Goal: Task Accomplishment & Management: Complete application form

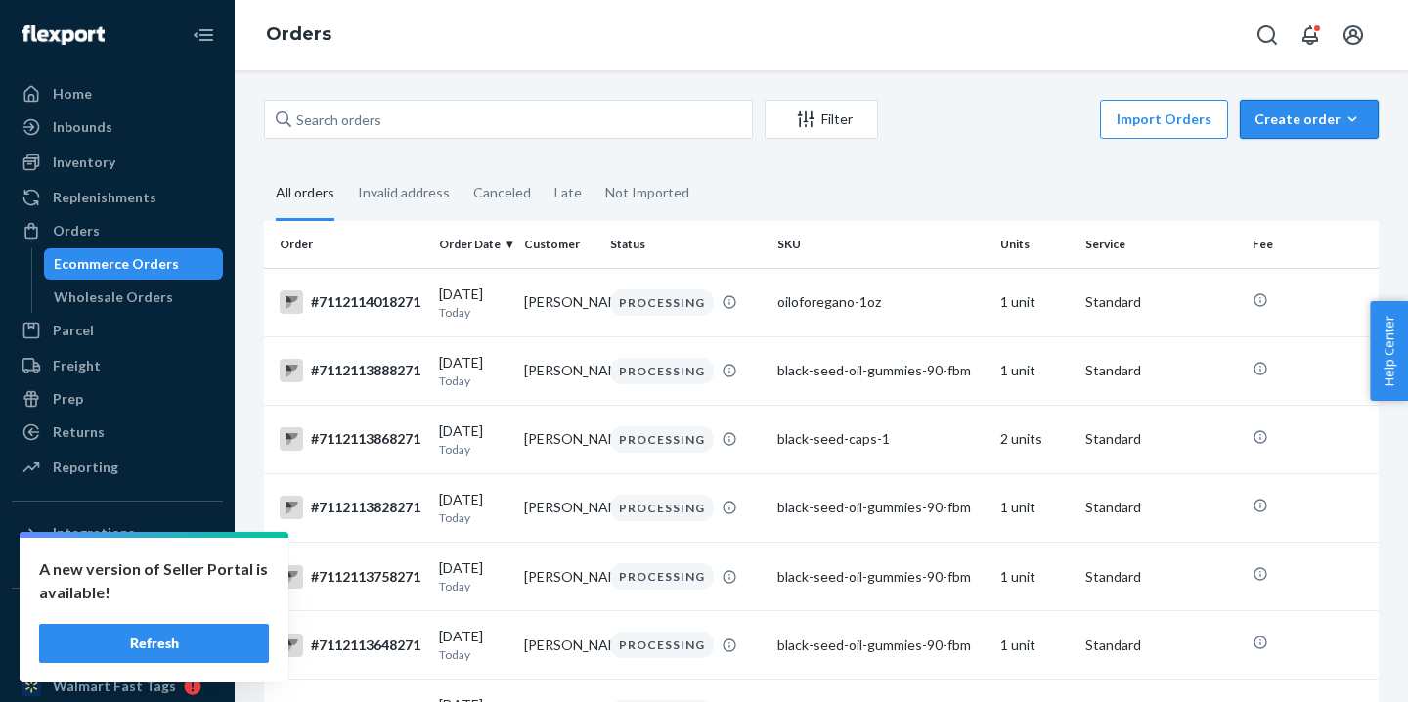
click at [1326, 113] on div "Create order" at bounding box center [1310, 120] width 110 height 20
click at [1309, 150] on span "Ecommerce order" at bounding box center [1258, 143] width 108 height 14
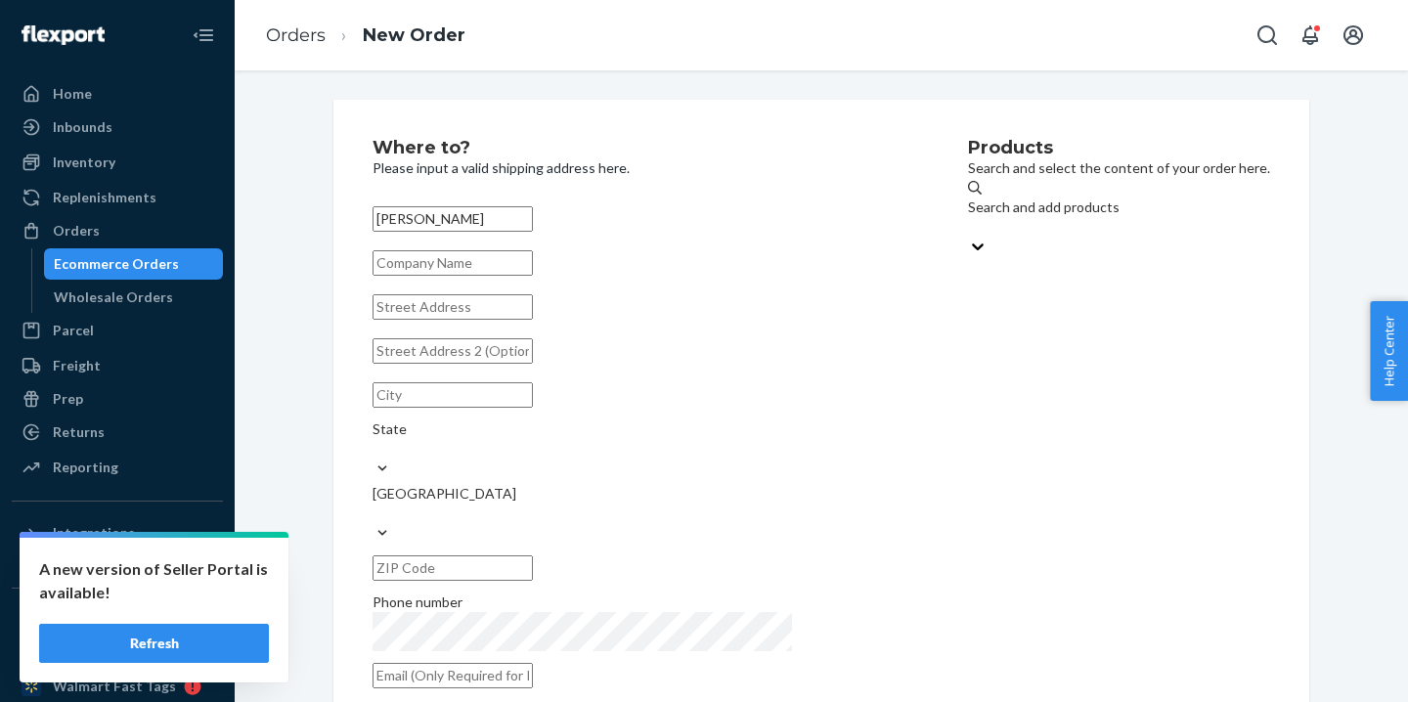
type input "Maureen Clark"
click at [460, 320] on input "text" at bounding box center [453, 306] width 160 height 25
paste input "212 Eagle Dr"
type input "212 Eagle Dr, Kill Devil Hills, NC, USA"
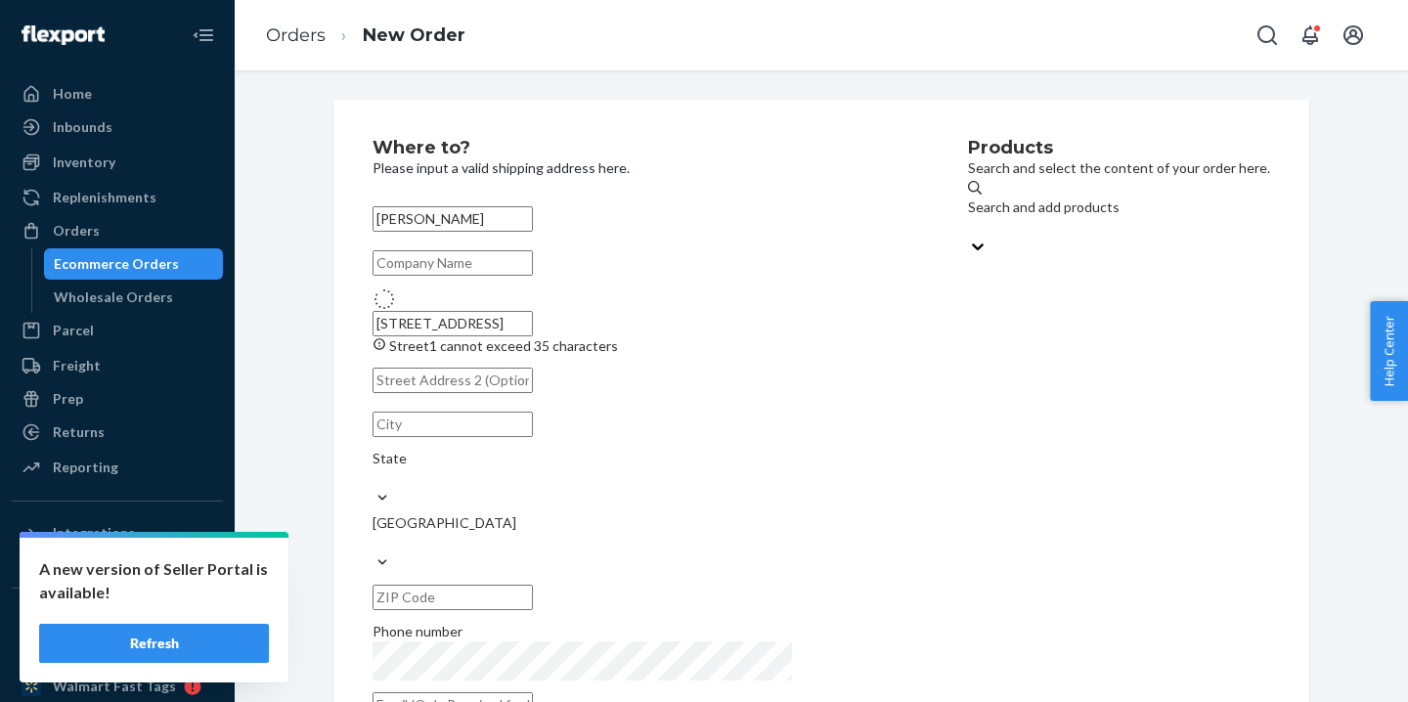
type input "Kill Devil Hills"
type input "27948"
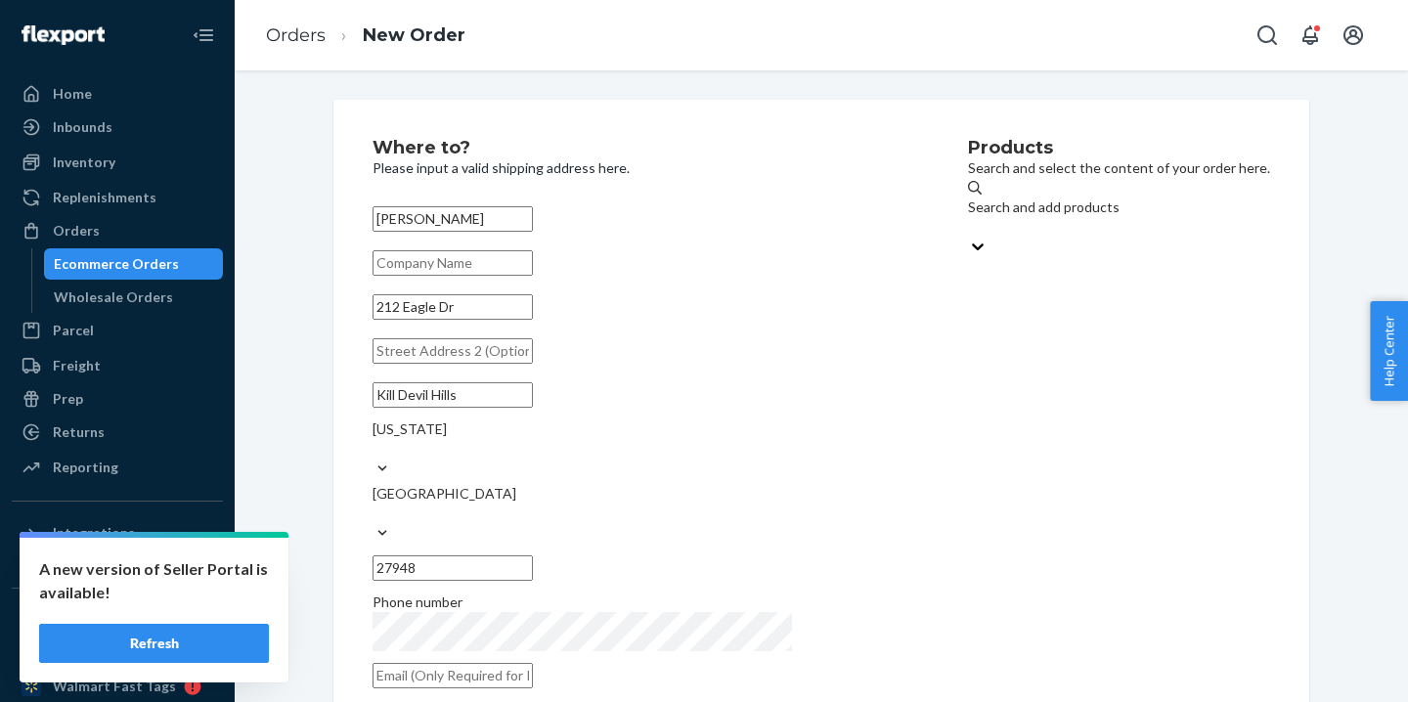
type input "212 Eagle Dr"
click at [993, 484] on div "Products Search and select the content of your order here. Search and add produ…" at bounding box center [1119, 419] width 302 height 561
click at [968, 210] on div "Search and add products" at bounding box center [1119, 206] width 302 height 20
click at [968, 215] on input "Search and add products" at bounding box center [969, 225] width 2 height 20
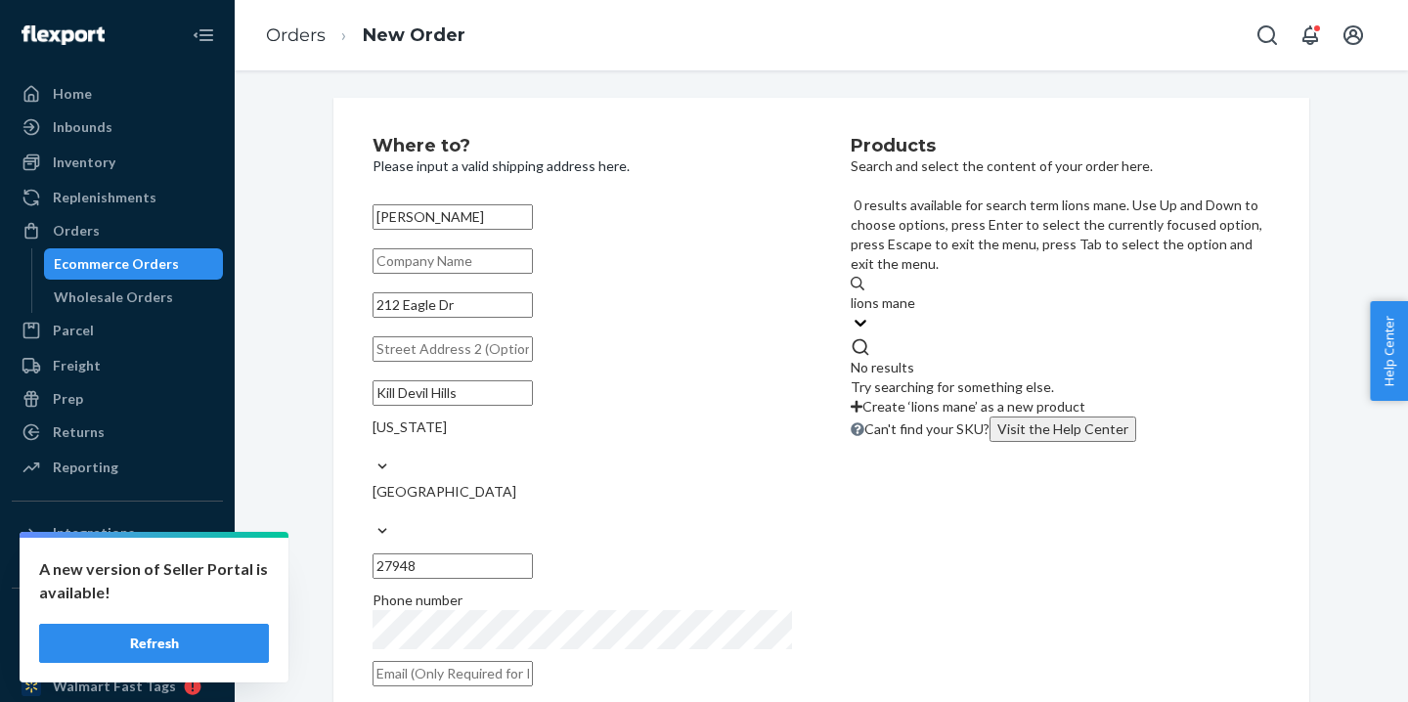
type input "lions mane"
click at [205, 642] on button "Refresh" at bounding box center [154, 643] width 230 height 39
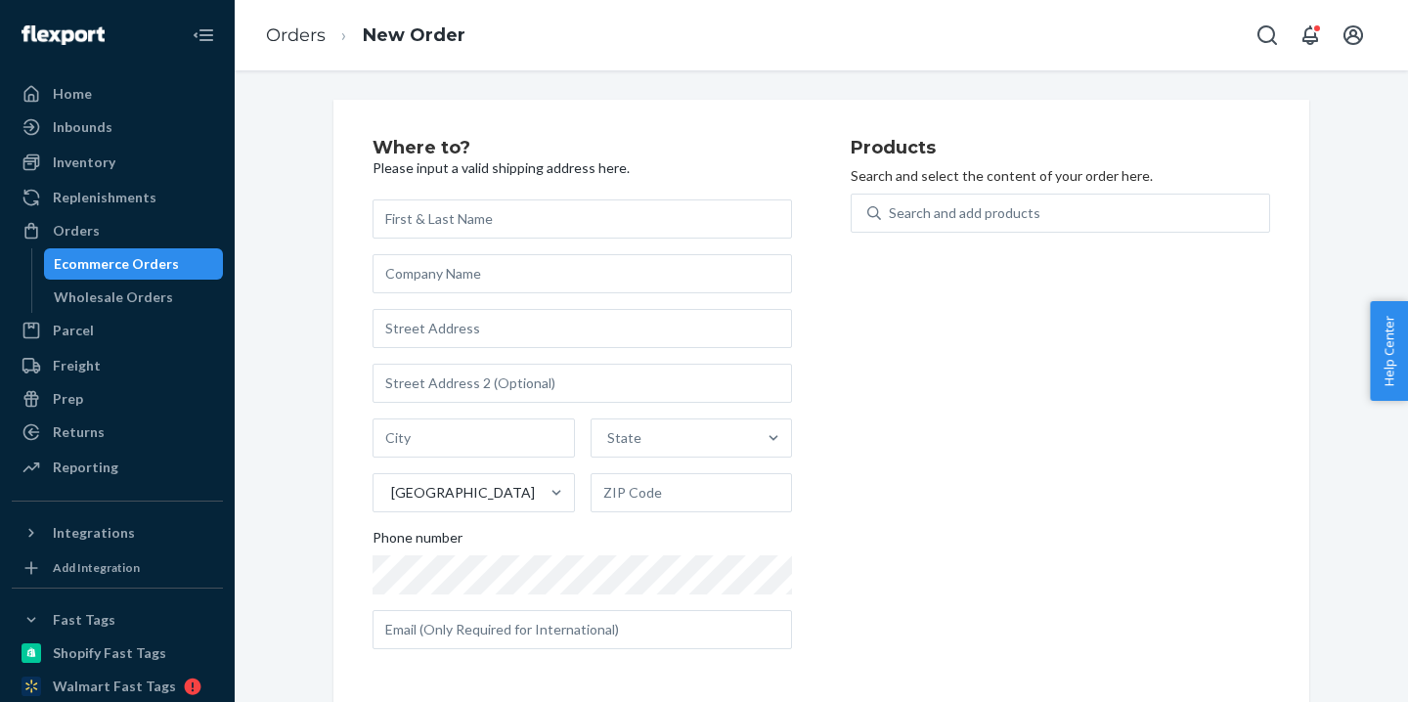
click at [950, 185] on p "Search and select the content of your order here." at bounding box center [1060, 176] width 419 height 20
click at [950, 192] on div "Products Search and select the content of your order here. Search and add produ…" at bounding box center [1060, 402] width 419 height 526
click at [950, 218] on div "Search and add products" at bounding box center [965, 213] width 152 height 20
click at [891, 218] on input "Search and add products" at bounding box center [890, 213] width 2 height 20
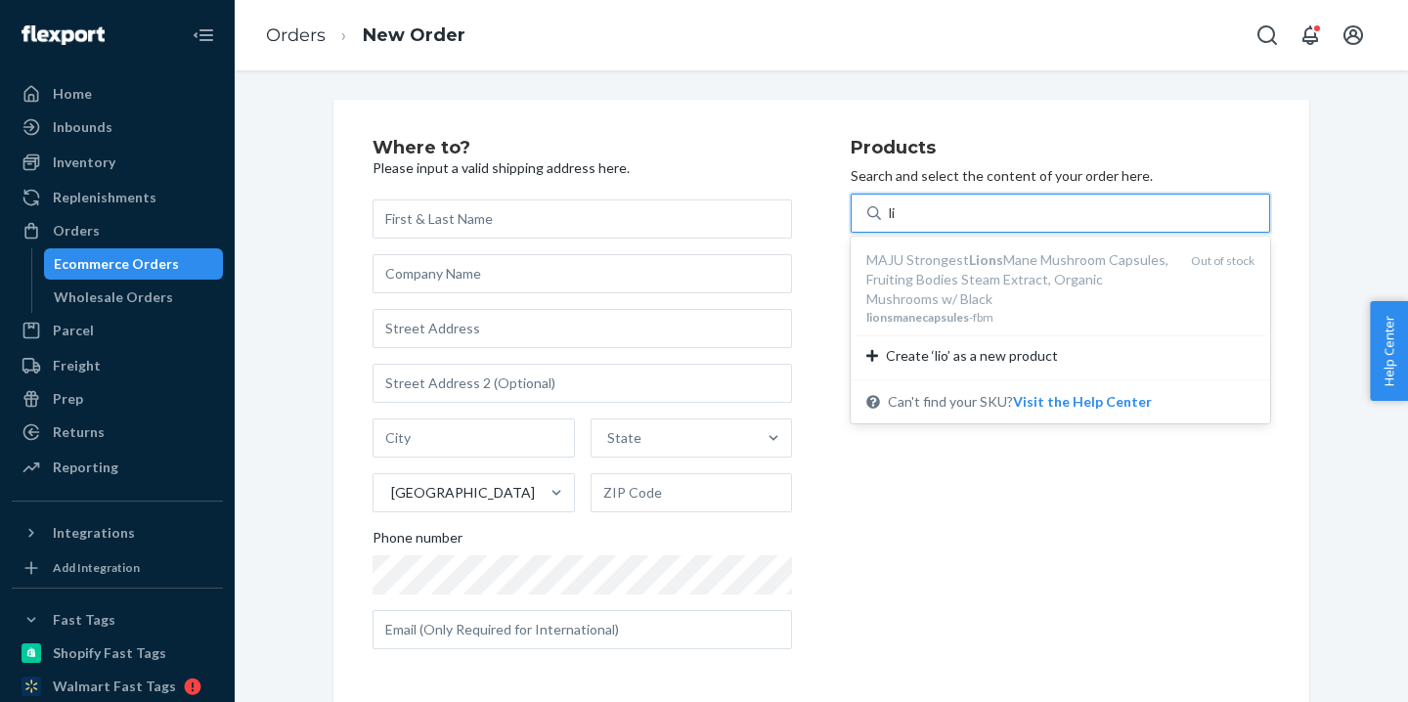
type input "l"
